Goal: Task Accomplishment & Management: Manage account settings

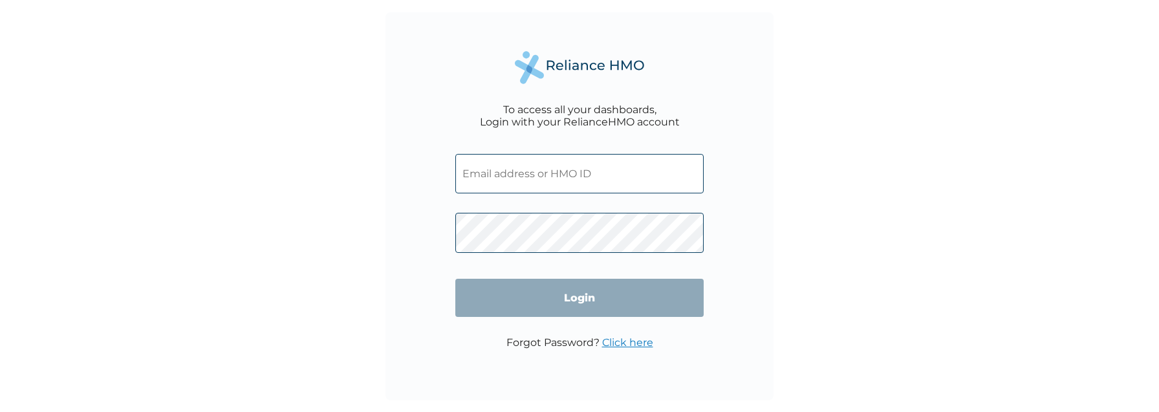
type input "[EMAIL_ADDRESS][DOMAIN_NAME]"
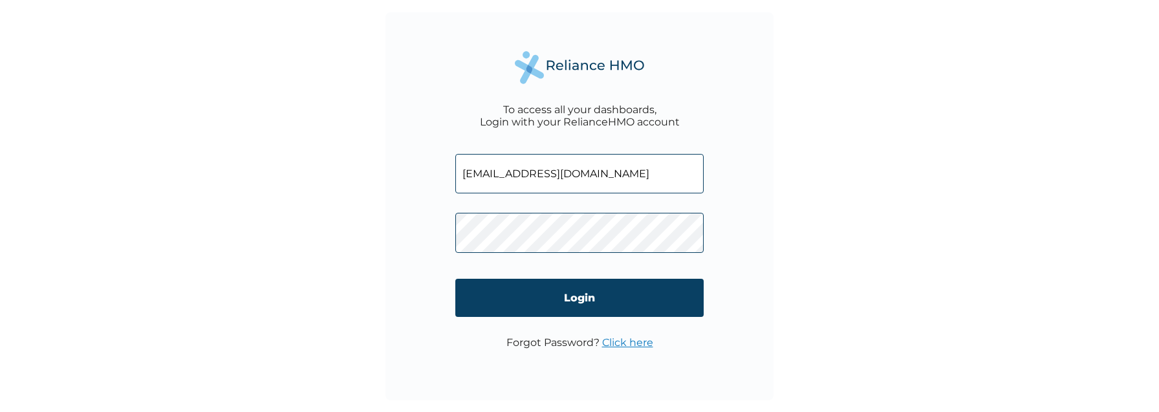
click at [585, 186] on input "[EMAIL_ADDRESS][DOMAIN_NAME]" at bounding box center [579, 173] width 248 height 39
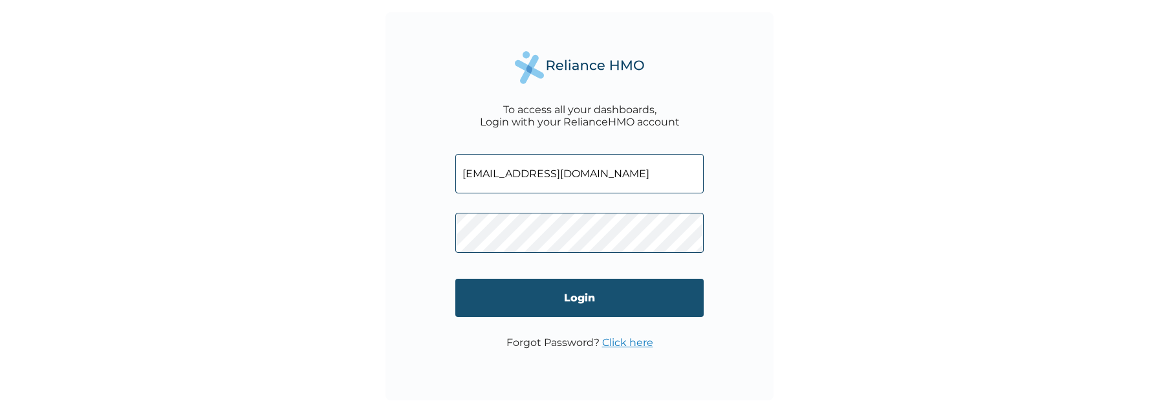
click at [560, 299] on input "Login" at bounding box center [579, 298] width 248 height 38
